Goal: Manage account settings

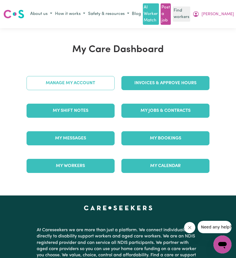
click at [92, 83] on link "Manage My Account" at bounding box center [70, 83] width 88 height 14
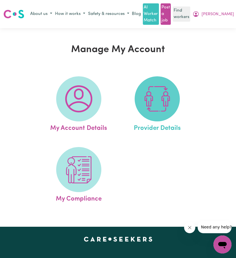
click at [143, 93] on span at bounding box center [156, 98] width 45 height 45
select select "NDIS_FUNDING_SELF_MANAGED"
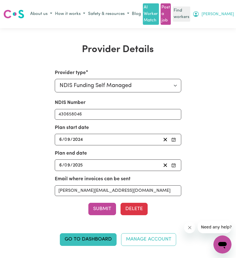
click at [199, 15] on icon "My Account" at bounding box center [195, 14] width 7 height 7
click at [213, 39] on link "Logout" at bounding box center [212, 35] width 45 height 11
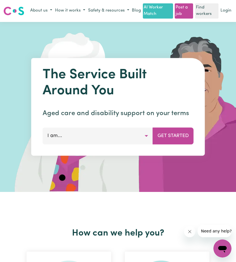
click at [219, 14] on div "About us How it works Safety & resources Blog AI Worker Match Post a job Find w…" at bounding box center [130, 10] width 203 height 15
click at [227, 14] on link "Login" at bounding box center [225, 10] width 13 height 9
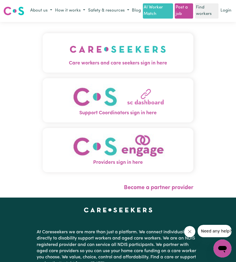
click at [114, 54] on img "Care workers and care seekers sign in here" at bounding box center [118, 49] width 96 height 21
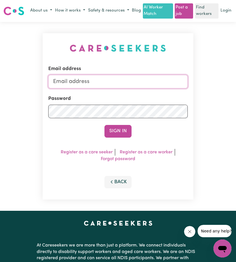
click at [137, 83] on input "Email address" at bounding box center [117, 82] width 139 height 14
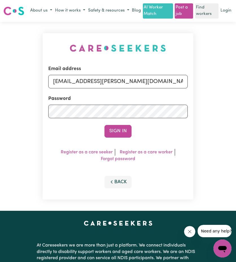
drag, startPoint x: 81, startPoint y: 90, endPoint x: 217, endPoint y: 98, distance: 136.4
click at [219, 97] on div "Email address [EMAIL_ADDRESS][PERSON_NAME][DOMAIN_NAME] Password Sign In Regist…" at bounding box center [118, 116] width 236 height 189
type input "[EMAIL_ADDRESS][DOMAIN_NAME]"
click at [117, 138] on button "Sign In" at bounding box center [117, 131] width 27 height 12
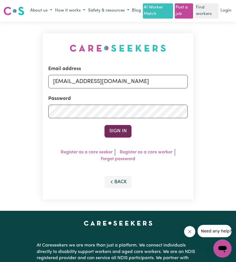
scroll to position [0, 0]
